Goal: Task Accomplishment & Management: Manage account settings

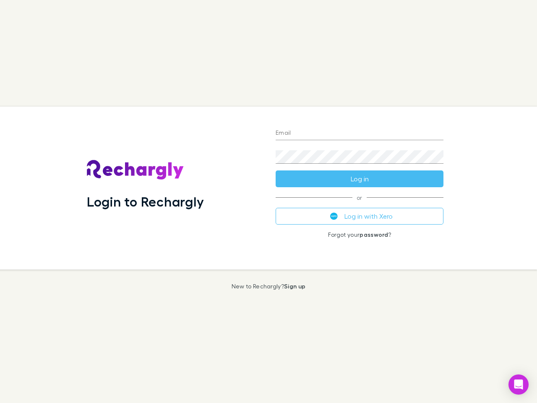
click at [268, 201] on div "Login to Rechargly" at bounding box center [174, 188] width 189 height 163
click at [359, 133] on input "Email" at bounding box center [359, 133] width 168 height 13
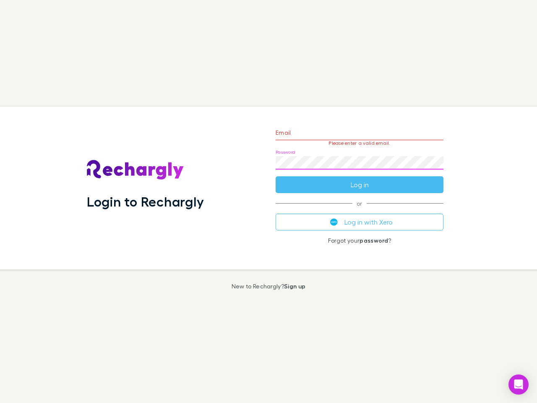
click at [359, 179] on form "Email Please enter a valid email. Password Log in" at bounding box center [359, 156] width 168 height 73
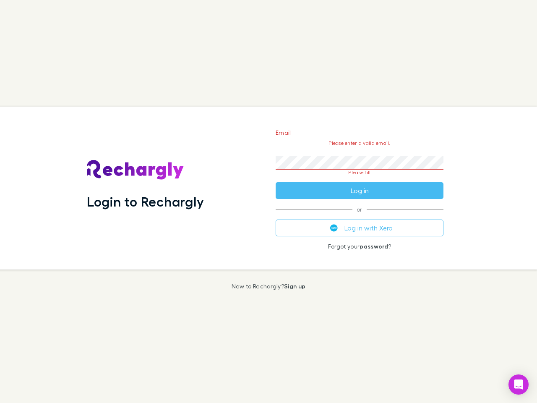
click at [359, 216] on div "Email Please enter a valid email. Password Please fill Log in or Log in with Xe…" at bounding box center [359, 188] width 181 height 163
click at [518, 384] on icon "Open Intercom Messenger" at bounding box center [518, 384] width 9 height 10
